Goal: Task Accomplishment & Management: Manage account settings

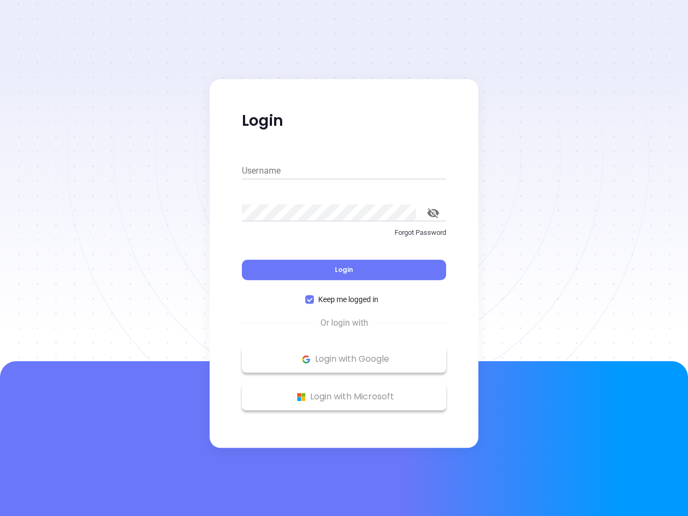
click at [344, 258] on div "Login" at bounding box center [344, 263] width 204 height 33
click at [344, 171] on input "Username" at bounding box center [344, 170] width 204 height 17
click at [433, 213] on icon "toggle password visibility" at bounding box center [433, 213] width 12 height 10
click at [344, 270] on span "Login" at bounding box center [344, 269] width 18 height 9
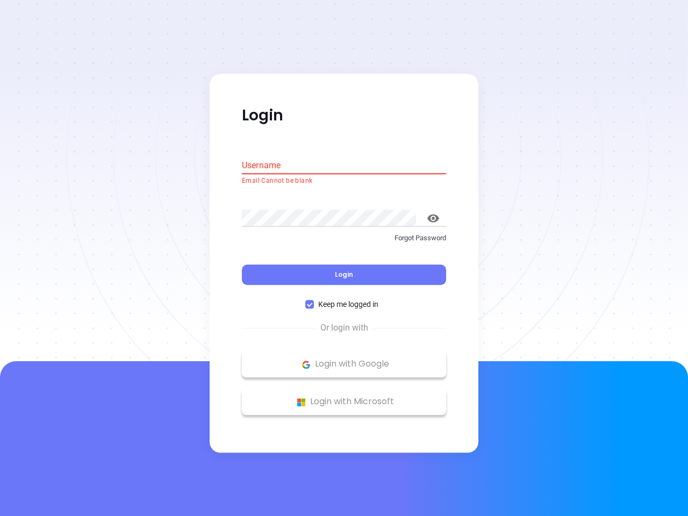
click at [344, 299] on span "Keep me logged in" at bounding box center [348, 305] width 69 height 12
click at [314, 301] on input "Keep me logged in" at bounding box center [309, 305] width 9 height 9
checkbox input "false"
click at [344, 359] on p "Login with Google" at bounding box center [344, 364] width 194 height 16
click at [344, 397] on p "Login with Microsoft" at bounding box center [344, 402] width 194 height 16
